Goal: Task Accomplishment & Management: Manage account settings

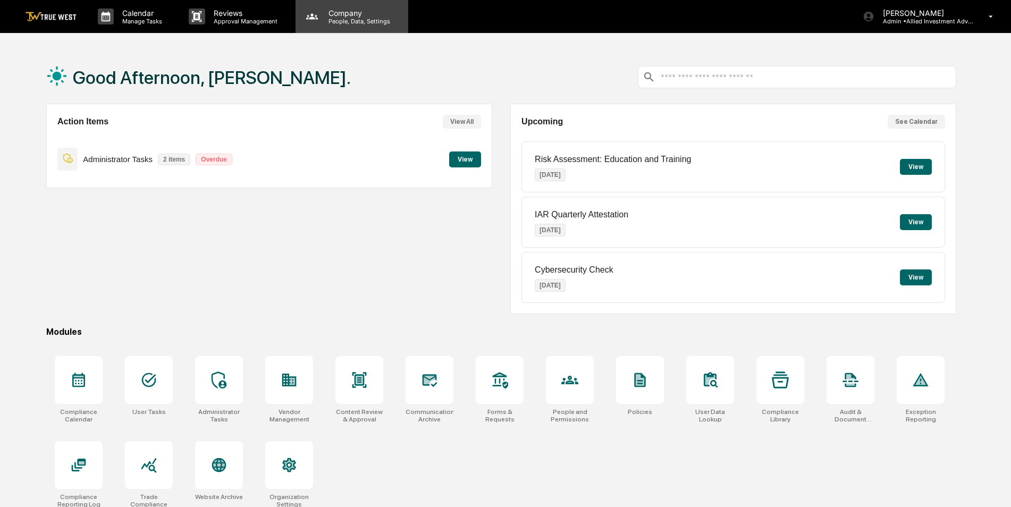
click at [334, 10] on p "Company" at bounding box center [357, 13] width 75 height 9
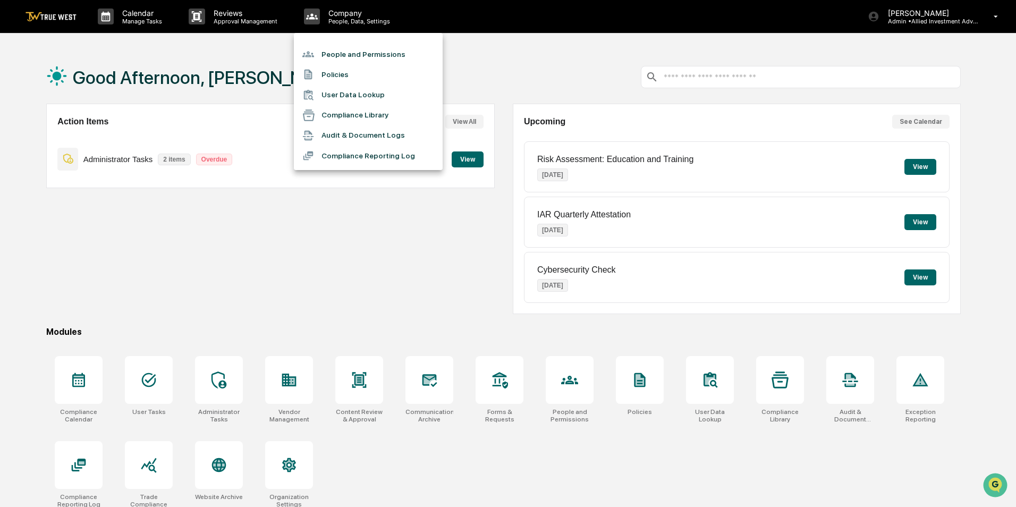
click at [334, 49] on li "People and Permissions" at bounding box center [368, 54] width 149 height 20
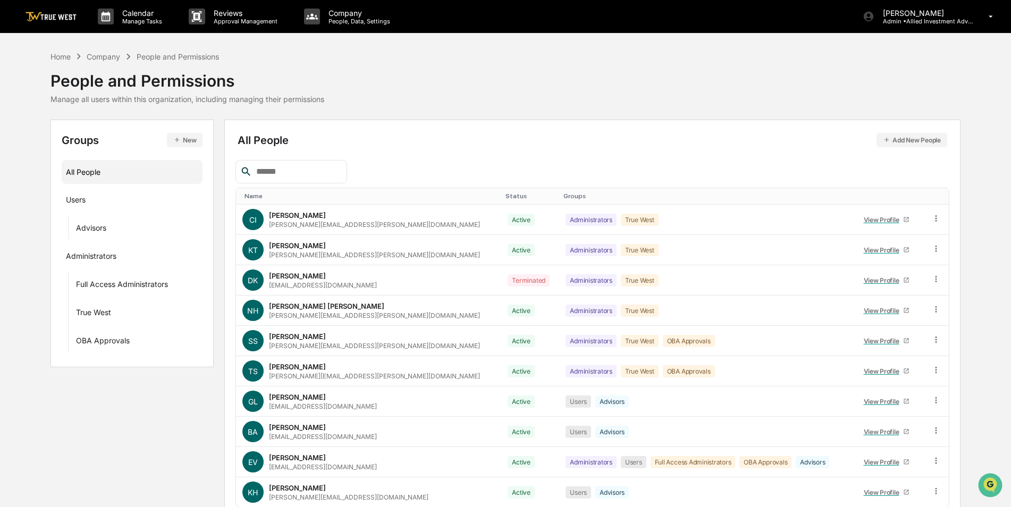
click at [292, 167] on input "text" at bounding box center [297, 172] width 90 height 14
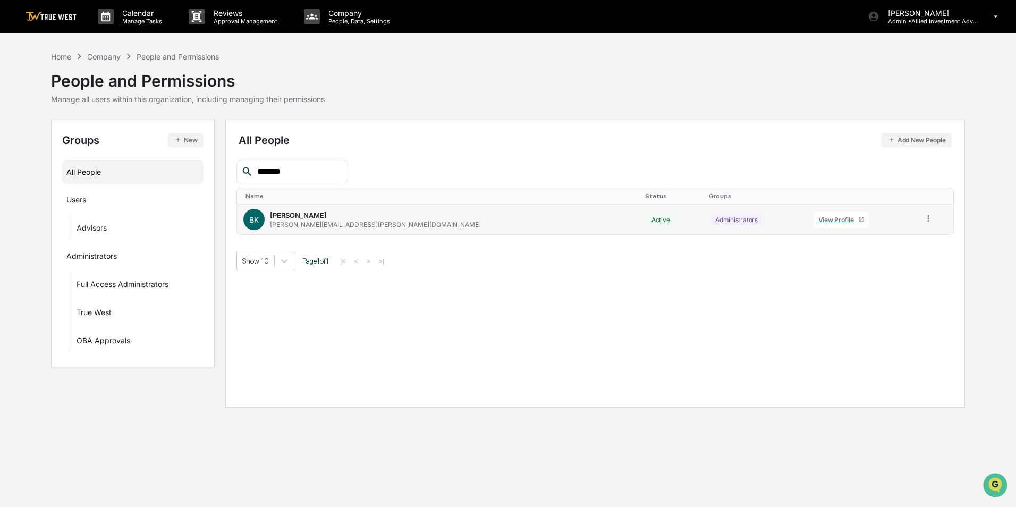
type input "*******"
click at [924, 218] on icon at bounding box center [929, 219] width 10 height 10
click at [894, 238] on div "Groups & Permissions" at bounding box center [881, 236] width 88 height 13
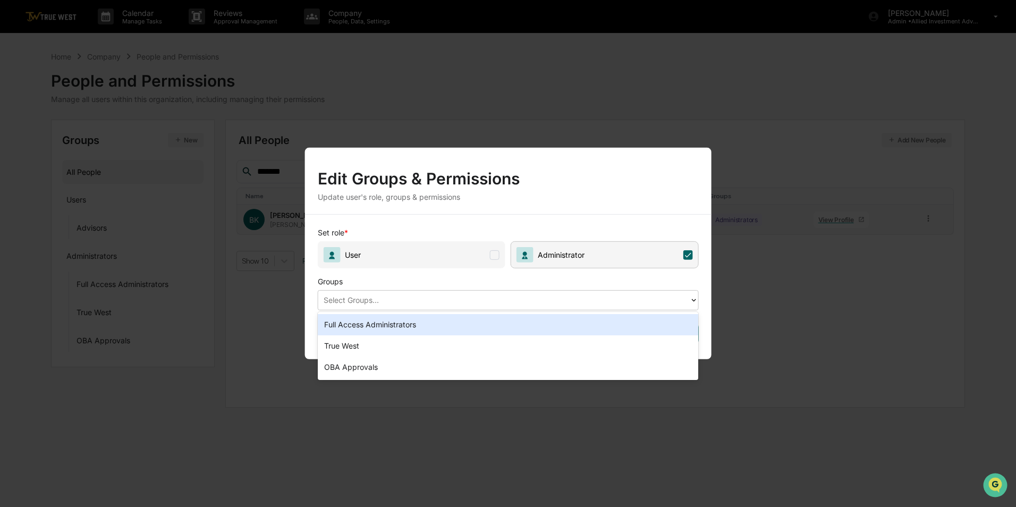
click at [534, 302] on div at bounding box center [504, 300] width 361 height 12
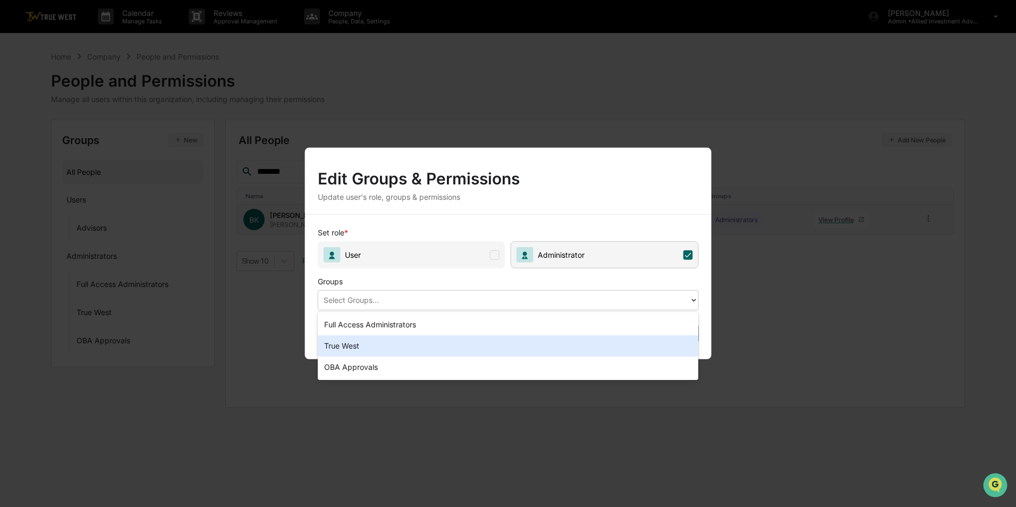
click at [420, 343] on div "True West" at bounding box center [508, 345] width 381 height 21
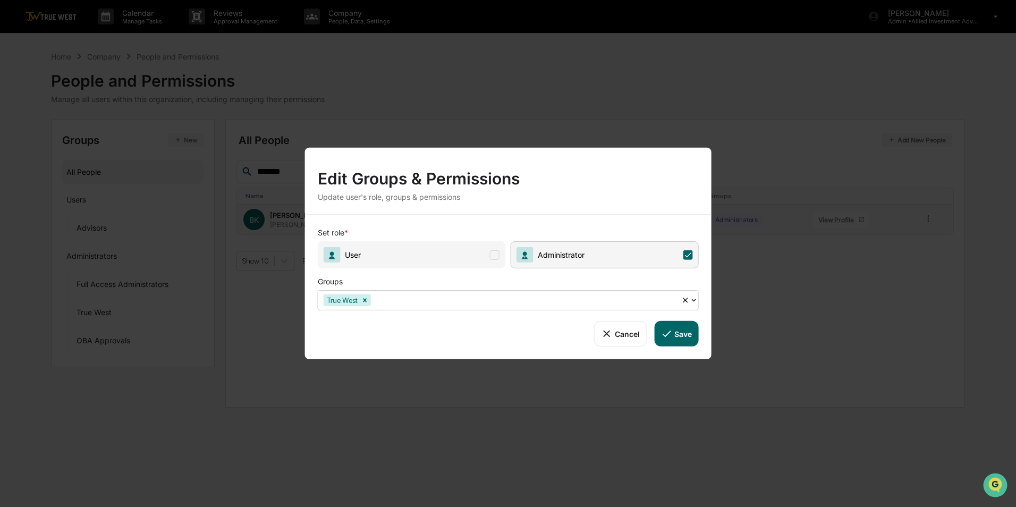
click at [671, 330] on icon at bounding box center [667, 334] width 12 height 12
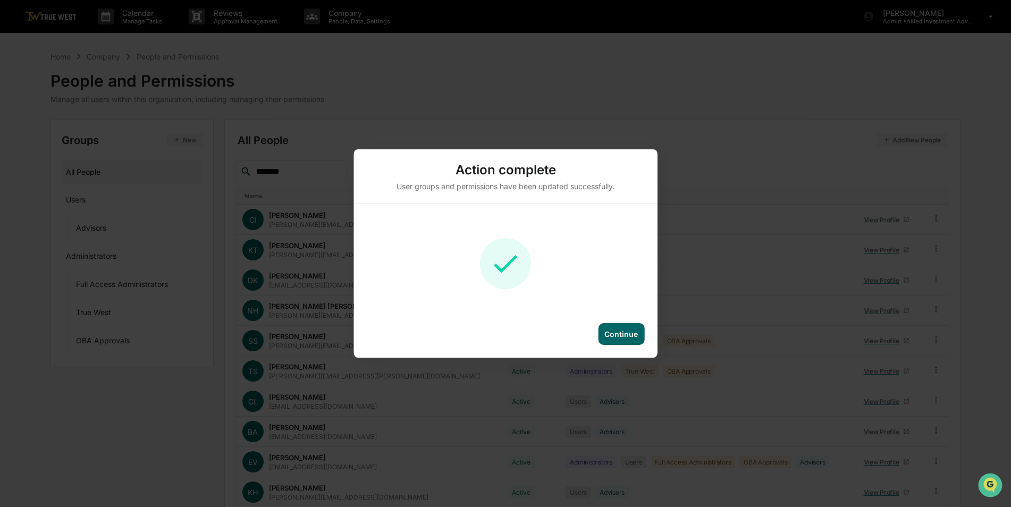
click at [628, 328] on div "Continue" at bounding box center [621, 334] width 46 height 22
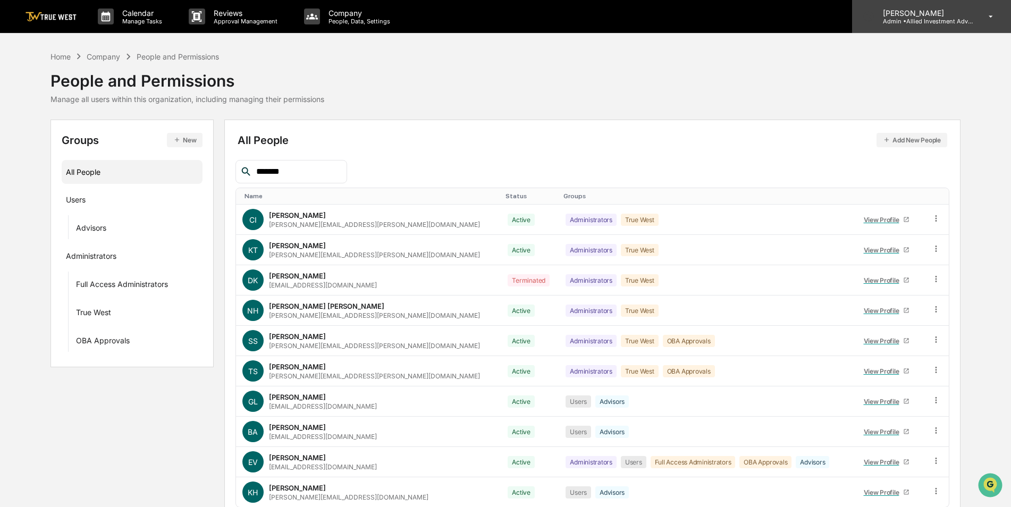
click at [899, 27] on div "[PERSON_NAME] Admin • Allied Investment Advisors" at bounding box center [931, 16] width 159 height 33
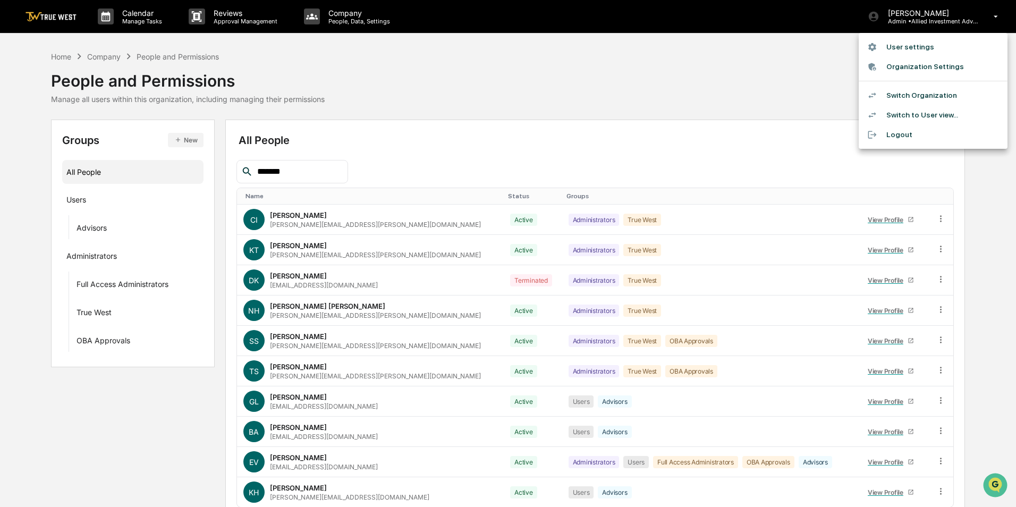
click at [902, 89] on li "Switch Organization" at bounding box center [933, 96] width 149 height 20
